Goal: Task Accomplishment & Management: Manage account settings

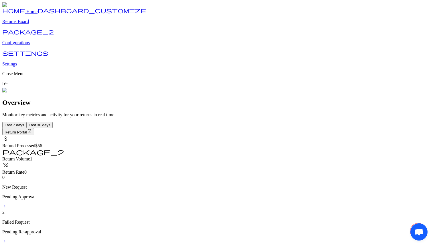
click at [36, 24] on p "Returns Board" at bounding box center [216, 21] width 429 height 5
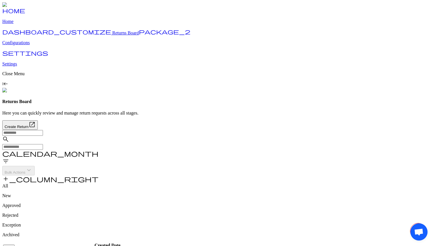
click at [112, 35] on span "Returns Board" at bounding box center [125, 32] width 27 height 5
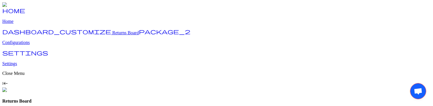
scroll to position [31, 0]
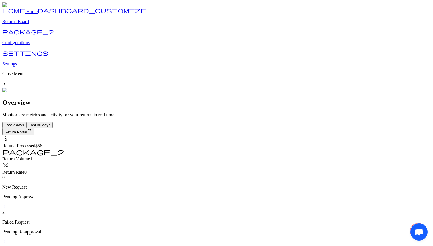
click at [32, 24] on p "Returns Board" at bounding box center [216, 21] width 429 height 5
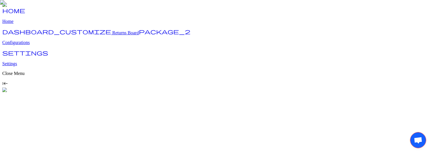
click at [29, 45] on link "package_2 Configurations" at bounding box center [216, 37] width 429 height 15
click at [32, 45] on p "Configurations" at bounding box center [216, 42] width 429 height 5
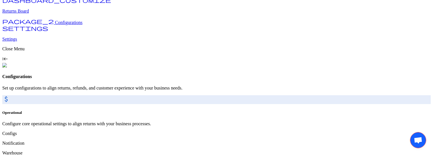
scroll to position [50, 0]
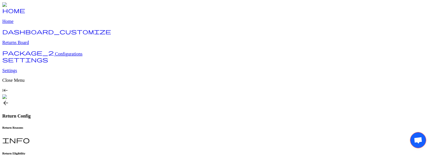
click at [152, 106] on h6 "Return Eligibility" at bounding box center [216, 153] width 429 height 3
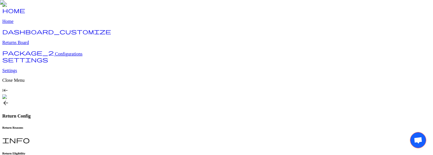
type input "**"
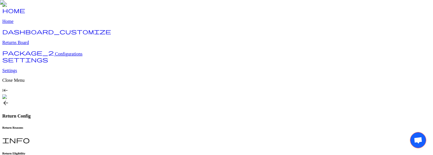
type input "**"
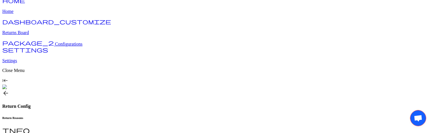
scroll to position [10, 0]
click at [95, 116] on h6 "Return Reasons" at bounding box center [216, 117] width 429 height 3
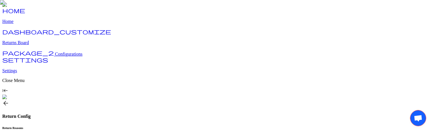
type input "**"
click at [103, 126] on h6 "Return Reasons" at bounding box center [216, 127] width 429 height 3
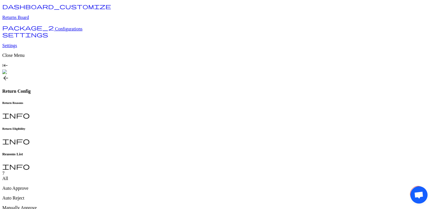
scroll to position [8, 0]
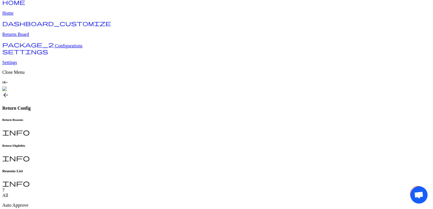
click at [146, 144] on h6 "Return Eligibility" at bounding box center [216, 145] width 429 height 3
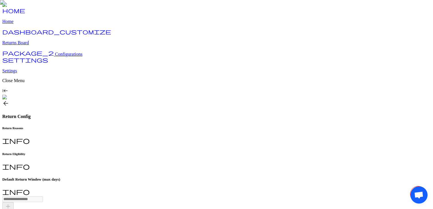
type input "**"
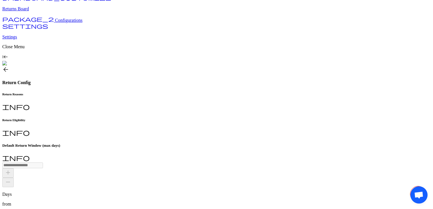
scroll to position [30, 0]
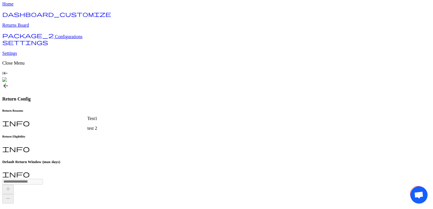
scroll to position [0, 0]
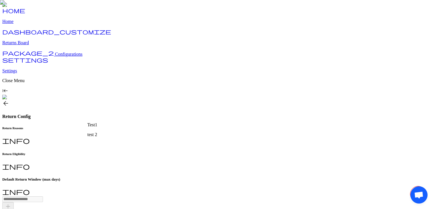
click at [9, 100] on span "arrow_back" at bounding box center [5, 103] width 7 height 7
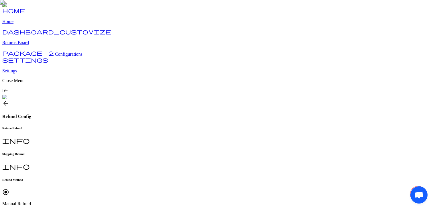
scroll to position [12, 0]
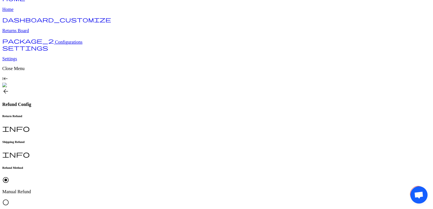
click at [144, 140] on h6 "Shipping Refund" at bounding box center [216, 141] width 429 height 3
click at [103, 114] on div "Return Refund info" at bounding box center [216, 123] width 429 height 19
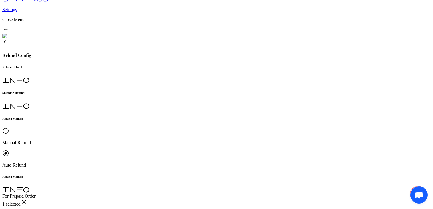
scroll to position [58, 0]
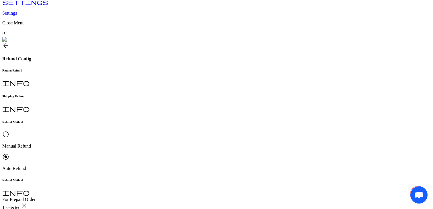
click at [148, 155] on div "1 selected close" at bounding box center [216, 206] width 429 height 8
click at [118, 104] on p "Gift Card" at bounding box center [143, 106] width 97 height 5
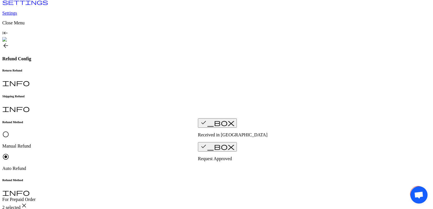
click at [203, 126] on span "check_box" at bounding box center [217, 122] width 34 height 7
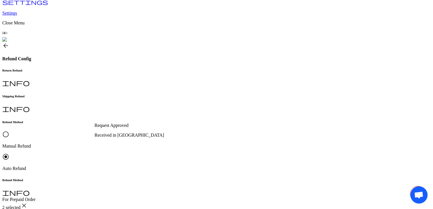
click at [121, 127] on p "Request Approved" at bounding box center [144, 125] width 99 height 5
click at [146, 134] on div "Received in Warehouse" at bounding box center [144, 134] width 99 height 5
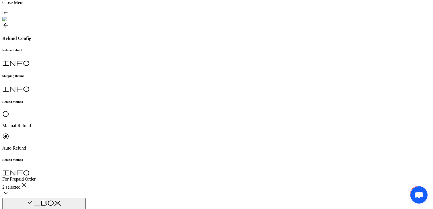
scroll to position [78, 0]
click at [133, 155] on p "Original Payment method (Shopify)" at bounding box center [143, 170] width 97 height 5
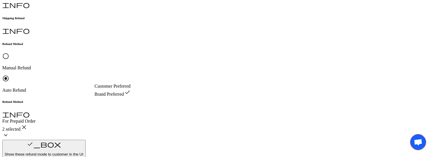
scroll to position [134, 0]
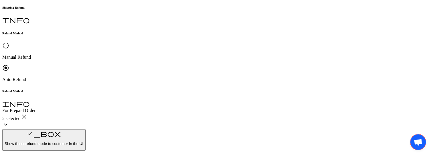
scroll to position [145, 0]
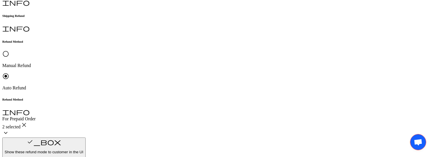
scroll to position [0, 0]
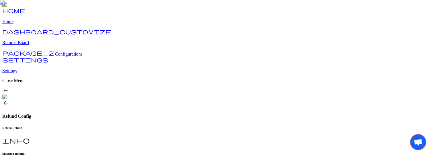
click at [144, 152] on h6 "Shipping Refund" at bounding box center [216, 153] width 429 height 3
click at [99, 126] on h6 "Return Refund" at bounding box center [216, 127] width 429 height 3
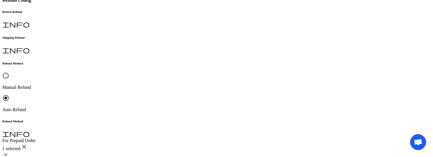
scroll to position [111, 0]
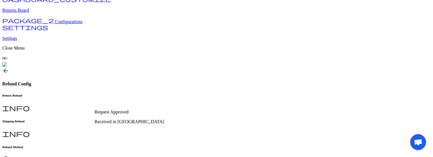
scroll to position [40, 0]
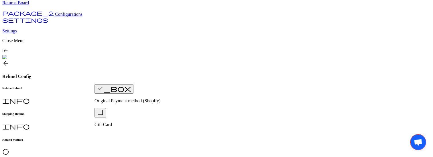
click at [9, 148] on span "radio_button_unchecked" at bounding box center [5, 151] width 7 height 7
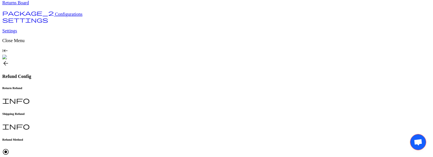
scroll to position [64, 0]
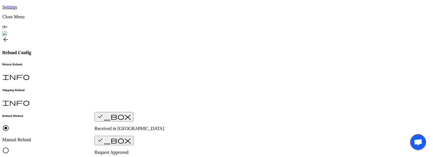
click at [104, 120] on span "check_box" at bounding box center [114, 116] width 34 height 7
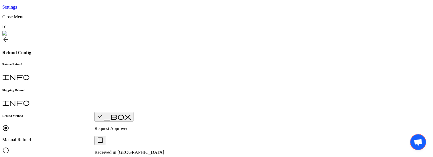
click at [102, 120] on span "check_box" at bounding box center [114, 116] width 34 height 7
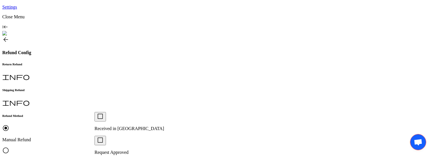
scroll to position [0, 0]
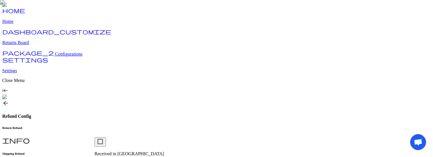
click at [55, 56] on span "Configurations" at bounding box center [69, 54] width 28 height 5
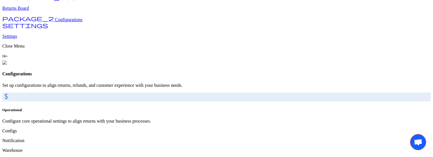
scroll to position [43, 0]
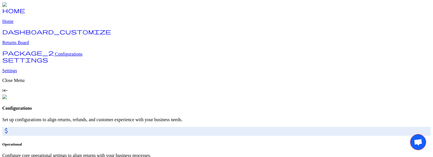
scroll to position [48, 0]
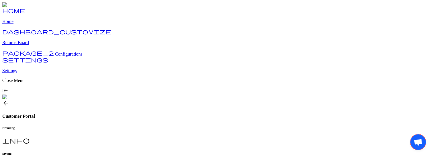
click at [55, 56] on span "Configurations" at bounding box center [69, 54] width 28 height 5
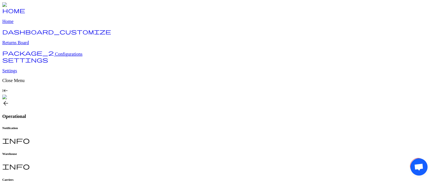
click at [55, 56] on span "Configurations" at bounding box center [69, 54] width 28 height 5
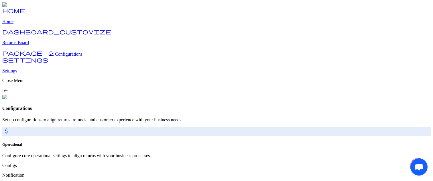
scroll to position [24, 0]
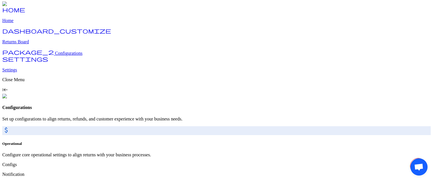
scroll to position [0, 0]
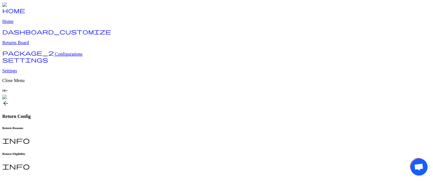
click at [148, 155] on div at bounding box center [216, 170] width 429 height 0
click at [142, 152] on h6 "Return Eligibility" at bounding box center [216, 153] width 429 height 3
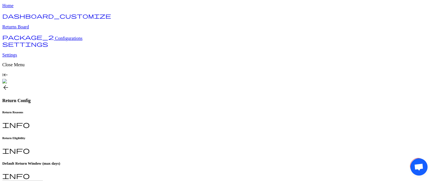
scroll to position [16, 0]
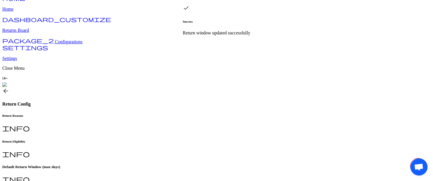
scroll to position [11, 0]
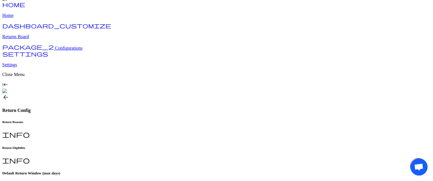
scroll to position [0, 0]
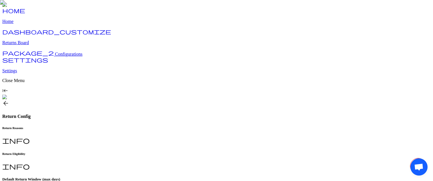
type input "**"
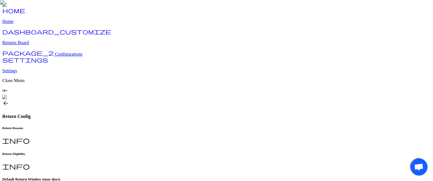
click at [98, 126] on h6 "Return Reasons" at bounding box center [216, 127] width 429 height 3
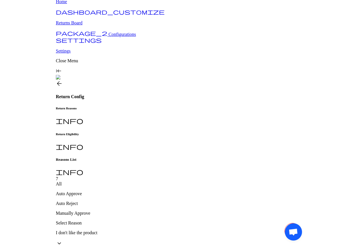
scroll to position [13, 0]
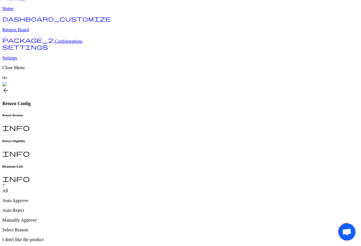
type input "**********"
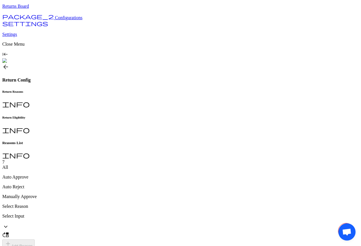
click at [108, 155] on p "Home page" at bounding box center [129, 174] width 69 height 5
click at [103, 155] on span "check_box_outline_blank" at bounding box center [100, 162] width 7 height 7
click at [111, 155] on p "Home page" at bounding box center [129, 174] width 69 height 5
click at [125, 155] on p "Home page" at bounding box center [129, 174] width 69 height 5
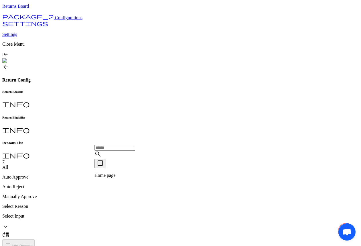
click at [113, 150] on input "text" at bounding box center [115, 148] width 41 height 6
type input "****"
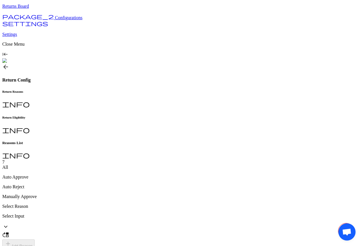
scroll to position [33, 0]
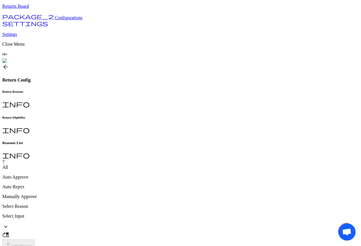
type input "*"
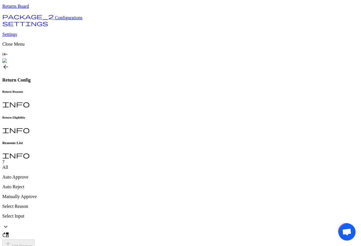
type input "*"
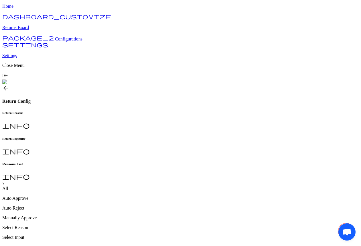
scroll to position [16, 0]
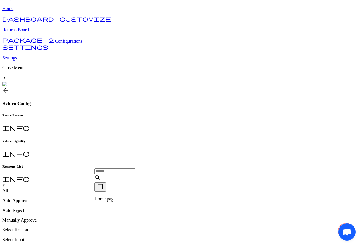
click at [107, 198] on div "check_box_outline_blank Home page" at bounding box center [129, 191] width 69 height 19
click at [104, 190] on span "check_box_outline_blank" at bounding box center [100, 186] width 7 height 7
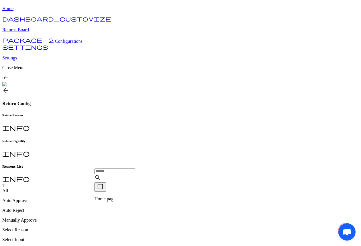
click at [104, 190] on span "check_box_outline_blank" at bounding box center [100, 186] width 7 height 7
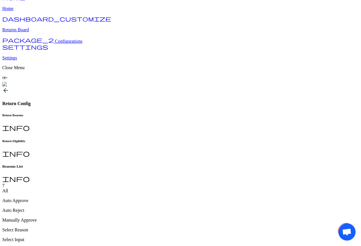
type input "*********"
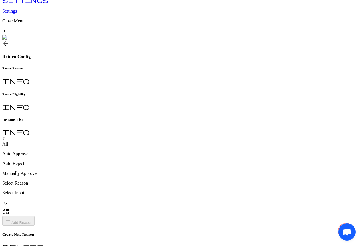
scroll to position [60, 0]
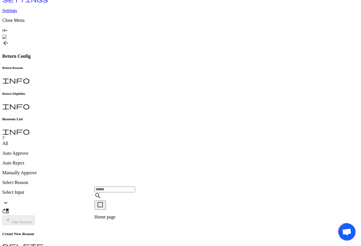
click at [105, 209] on button "check_box_outline_blank" at bounding box center [100, 204] width 11 height 9
click at [102, 208] on span "check_box_outline_blank" at bounding box center [100, 204] width 7 height 7
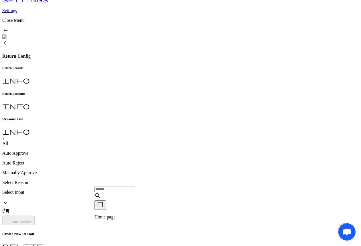
click at [102, 208] on span "check_box_outline_blank" at bounding box center [100, 204] width 7 height 7
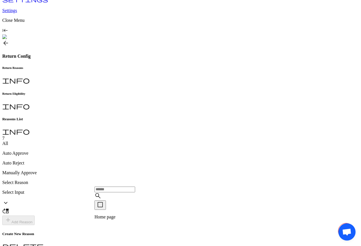
click at [102, 208] on span "check_box_outline_blank" at bounding box center [100, 204] width 7 height 7
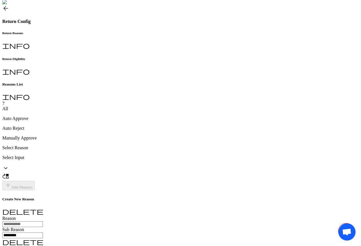
scroll to position [102, 0]
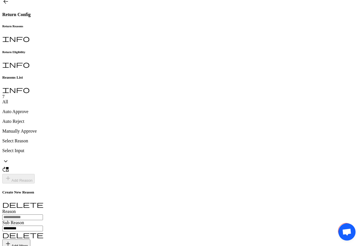
click at [103, 166] on span "check_box_outline_blank" at bounding box center [100, 162] width 7 height 7
click at [111, 176] on p "Home page" at bounding box center [129, 174] width 69 height 5
click at [103, 166] on span "check_box_outline_blank" at bounding box center [100, 162] width 7 height 7
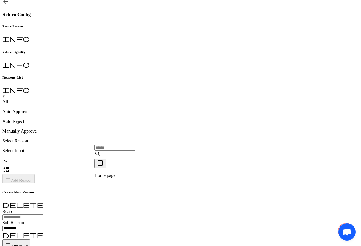
click at [130, 172] on div "check_box_outline_blank Home page" at bounding box center [129, 167] width 69 height 19
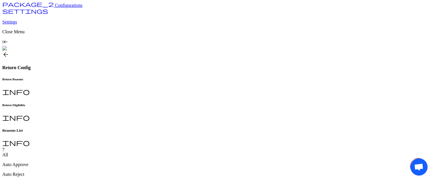
scroll to position [48, 0]
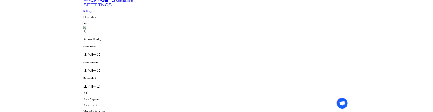
scroll to position [75, 0]
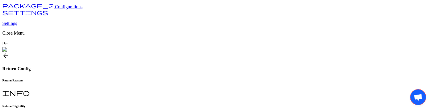
scroll to position [86, 0]
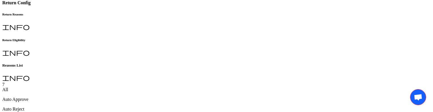
scroll to position [140, 0]
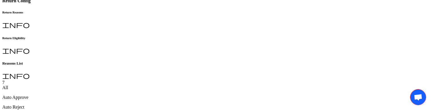
click at [112, 69] on p "Home page" at bounding box center [141, 71] width 93 height 5
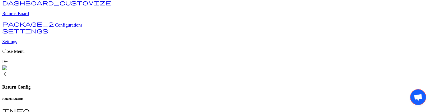
scroll to position [61, 0]
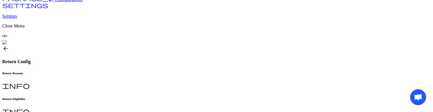
scroll to position [77, 0]
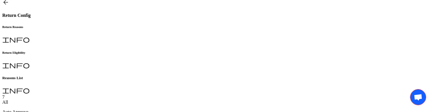
scroll to position [129, 0]
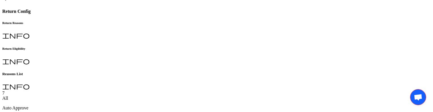
click at [102, 73] on span "check_box_outline_blank" at bounding box center [100, 69] width 7 height 7
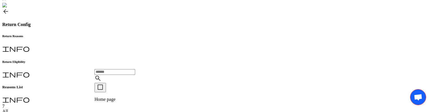
scroll to position [112, 0]
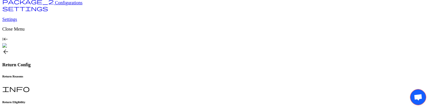
scroll to position [146, 0]
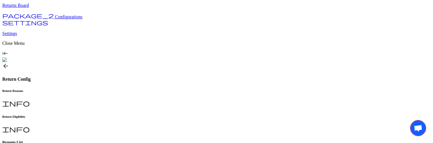
scroll to position [116, 0]
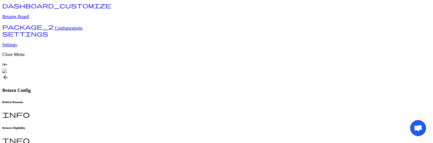
scroll to position [26, 0]
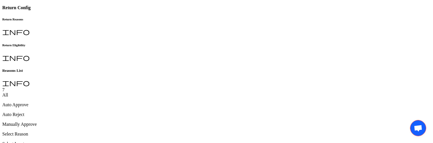
scroll to position [105, 0]
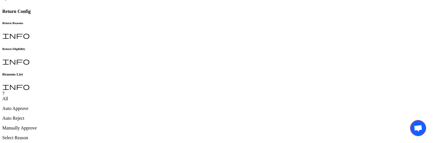
click at [102, 98] on span "check_box_outline_blank" at bounding box center [100, 94] width 7 height 7
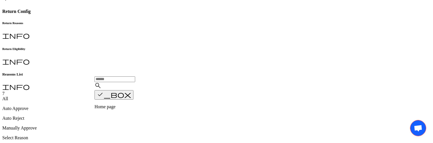
click at [103, 98] on span "check_box" at bounding box center [114, 94] width 34 height 7
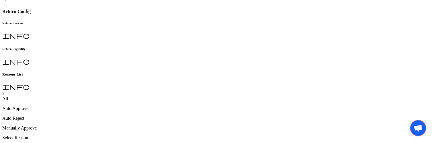
scroll to position [99, 0]
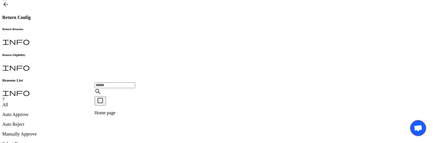
click at [101, 104] on span "check_box_outline_blank" at bounding box center [100, 100] width 7 height 7
click at [101, 104] on span "check_box" at bounding box center [114, 100] width 34 height 7
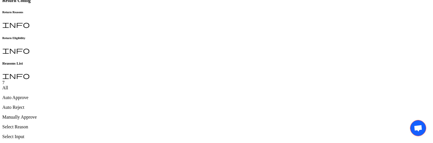
scroll to position [102, 0]
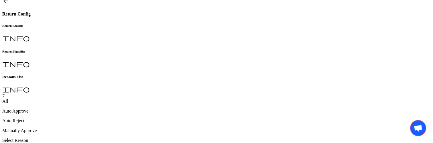
click at [103, 100] on span "check_box_outline_blank" at bounding box center [100, 96] width 7 height 7
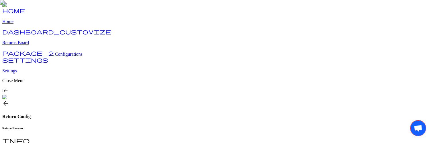
type input "**"
click at [55, 56] on span "Configurations" at bounding box center [69, 54] width 28 height 5
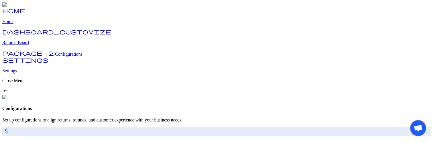
scroll to position [62, 0]
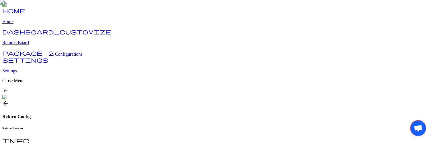
type input "**"
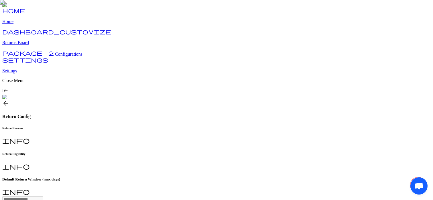
click at [9, 100] on span "arrow_back" at bounding box center [5, 103] width 7 height 7
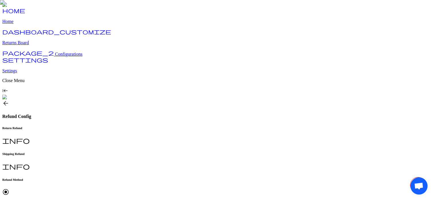
scroll to position [21, 0]
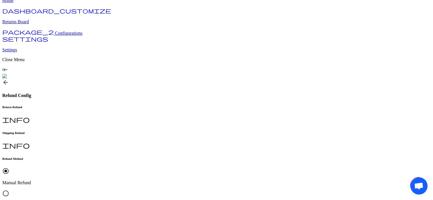
click at [9, 142] on span "radio_button_unchecked" at bounding box center [5, 193] width 7 height 7
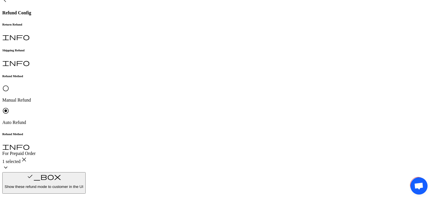
scroll to position [101, 0]
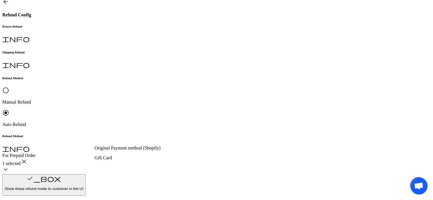
click at [150, 122] on div "Customer Preferred" at bounding box center [143, 119] width 97 height 5
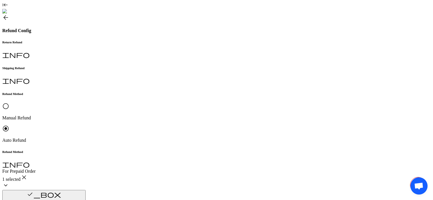
click at [161, 142] on div "Brand Preferred" at bounding box center [144, 142] width 99 height 5
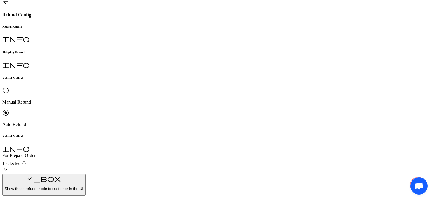
scroll to position [111, 0]
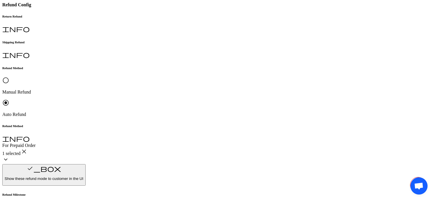
click at [140, 142] on p "Gift Card" at bounding box center [143, 147] width 97 height 5
click at [133, 140] on div "Original Payment method (Shopify)" at bounding box center [143, 137] width 97 height 5
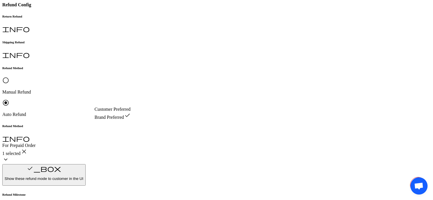
click at [118, 111] on span "Customer Preferred" at bounding box center [113, 109] width 36 height 5
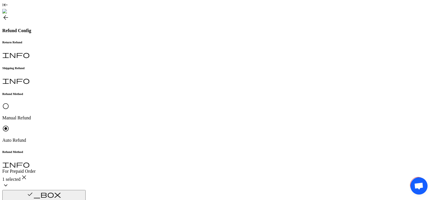
click at [132, 142] on div "Brand Preferred" at bounding box center [144, 142] width 99 height 5
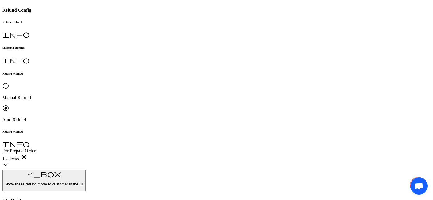
scroll to position [111, 0]
